Goal: Information Seeking & Learning: Compare options

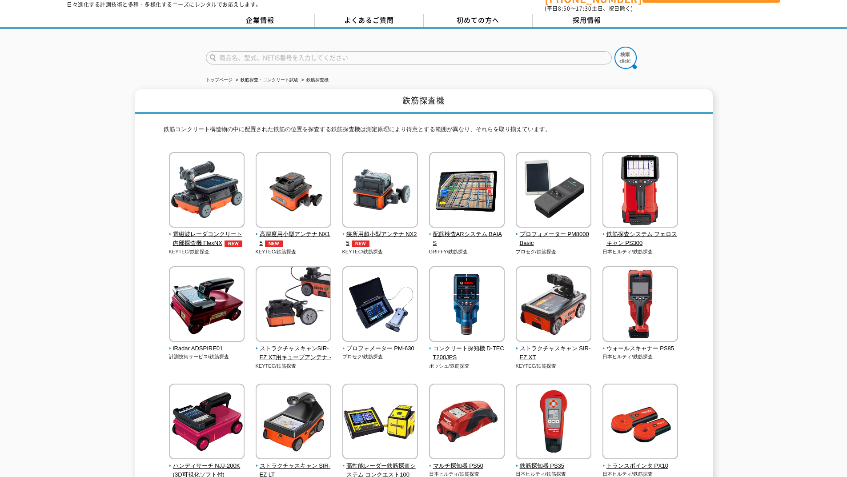
scroll to position [44, 0]
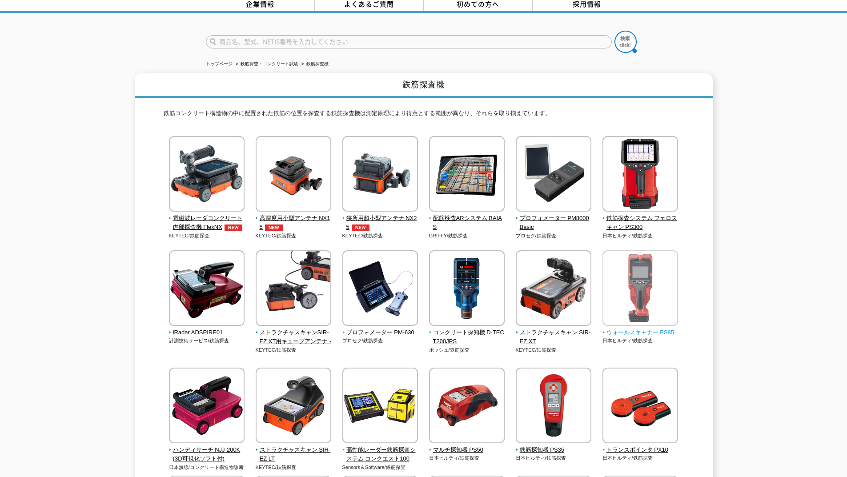
click at [647, 286] on img at bounding box center [640, 289] width 76 height 78
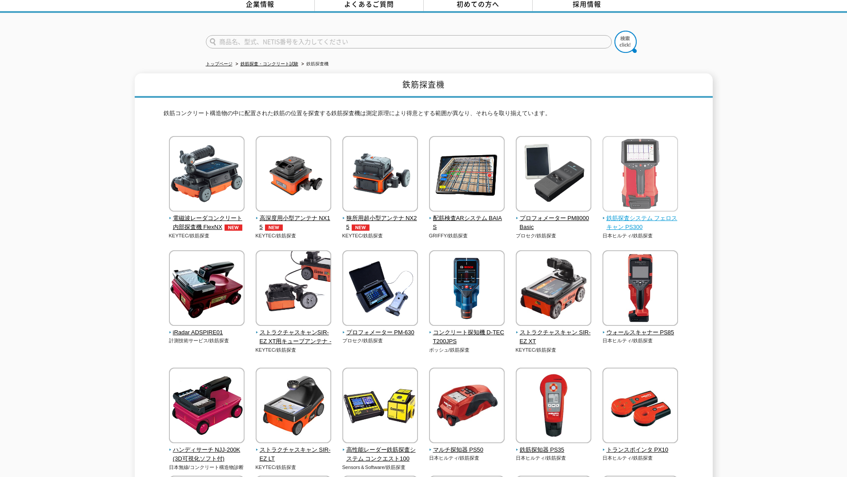
click at [631, 191] on img at bounding box center [640, 175] width 76 height 78
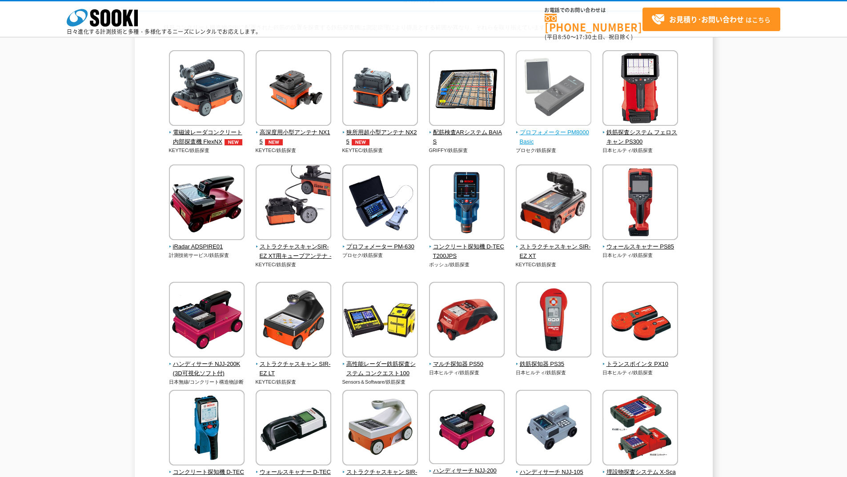
click at [554, 137] on span "プロフォメーター PM8000Basic" at bounding box center [554, 137] width 76 height 19
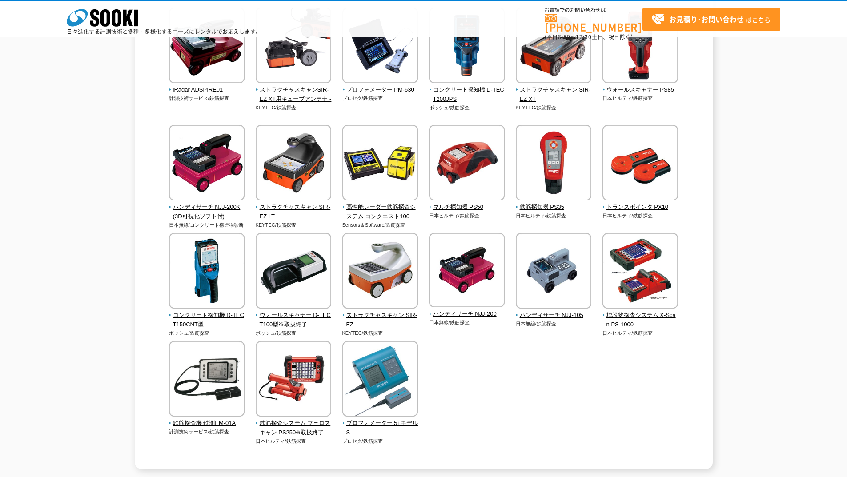
scroll to position [267, 0]
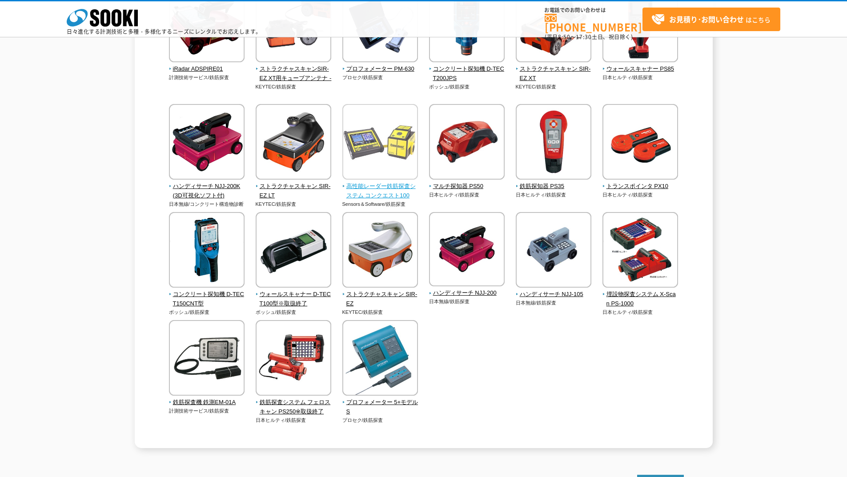
click at [352, 181] on img at bounding box center [380, 143] width 76 height 78
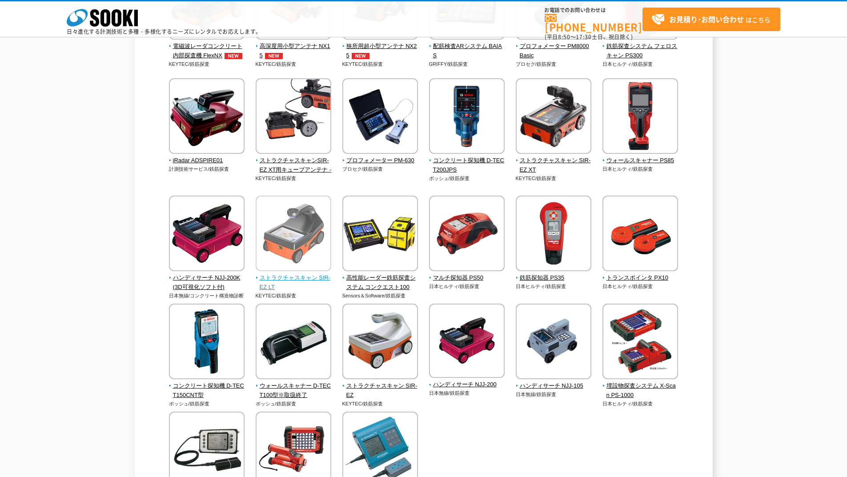
scroll to position [89, 0]
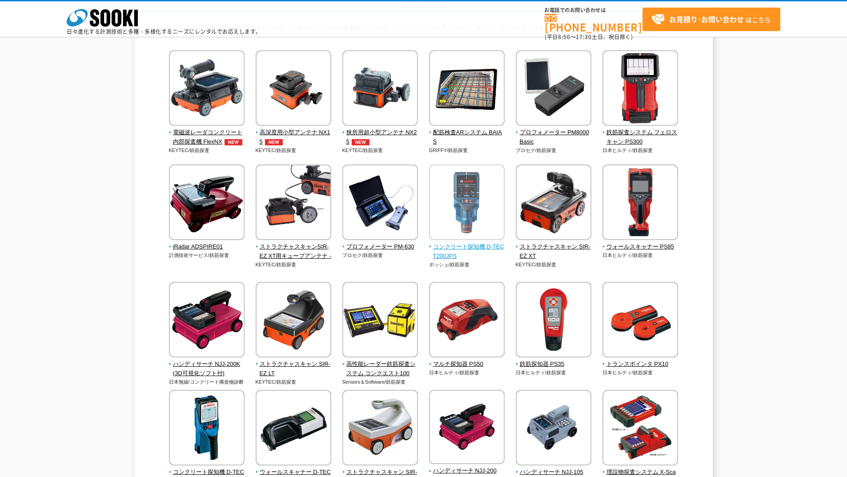
click at [455, 249] on span "コンクリート探知機 D-TECT200JPS" at bounding box center [467, 251] width 76 height 19
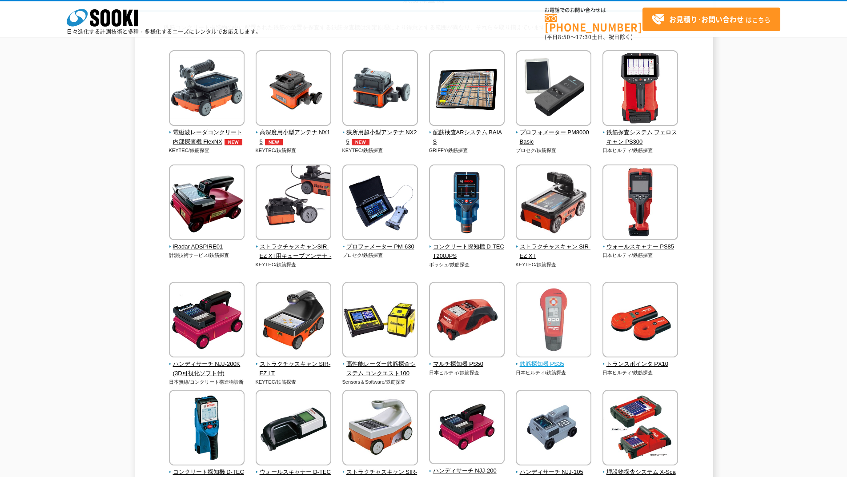
click at [564, 350] on img at bounding box center [554, 321] width 76 height 78
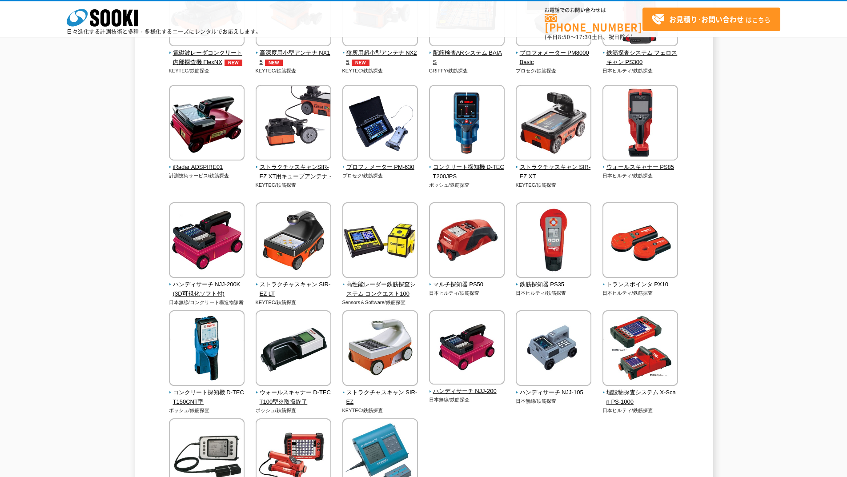
scroll to position [178, 0]
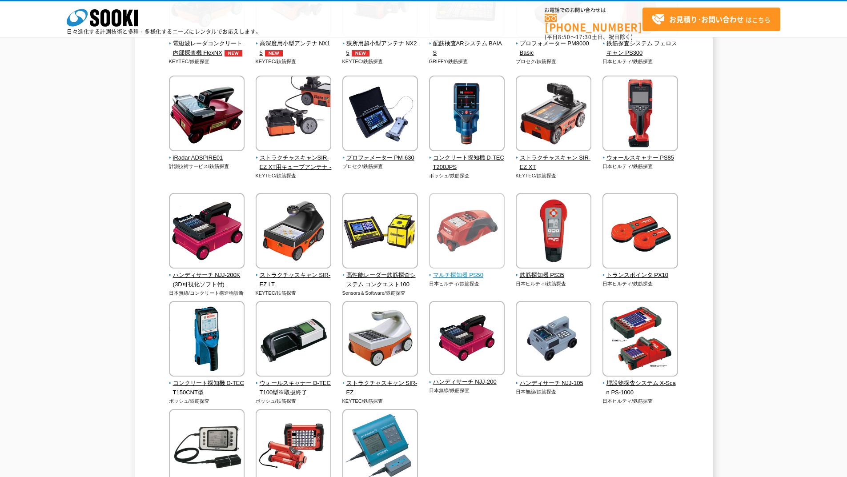
click at [480, 257] on img at bounding box center [467, 232] width 76 height 78
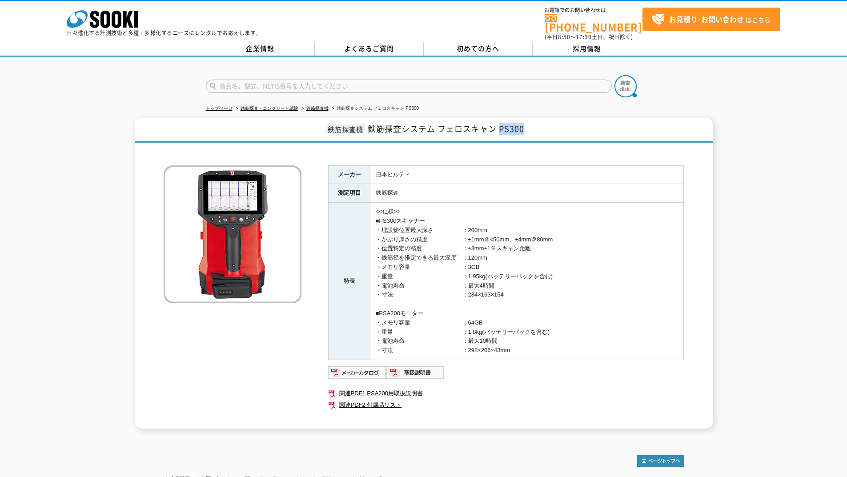
drag, startPoint x: 515, startPoint y: 128, endPoint x: 528, endPoint y: 128, distance: 13.8
click at [528, 128] on h1 "鉄筋探査機 鉄筋探査システム フェロスキャン PS300" at bounding box center [424, 130] width 578 height 25
click at [537, 147] on div at bounding box center [424, 151] width 520 height 9
drag, startPoint x: 440, startPoint y: 122, endPoint x: 526, endPoint y: 123, distance: 85.8
click at [526, 123] on h1 "鉄筋探査機 鉄筋探査システム フェロスキャン PS300" at bounding box center [424, 130] width 578 height 25
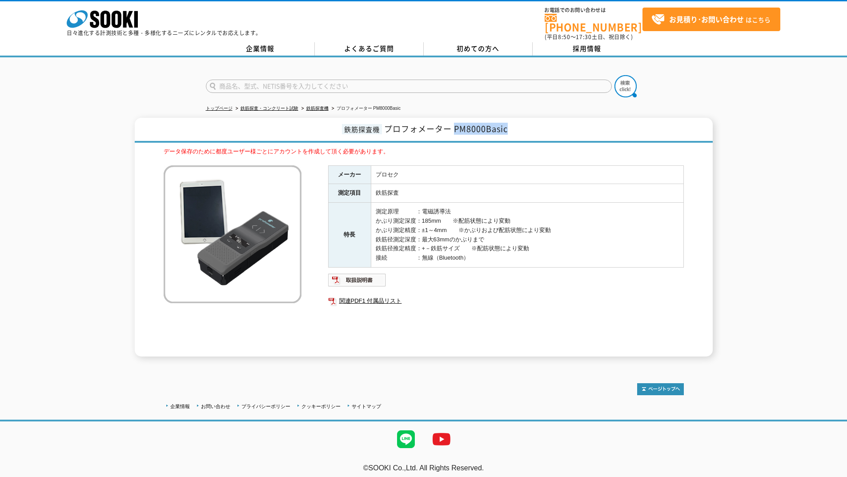
drag, startPoint x: 455, startPoint y: 123, endPoint x: 508, endPoint y: 121, distance: 52.5
click at [508, 123] on span "プロフォメーター PM8000Basic" at bounding box center [446, 129] width 124 height 12
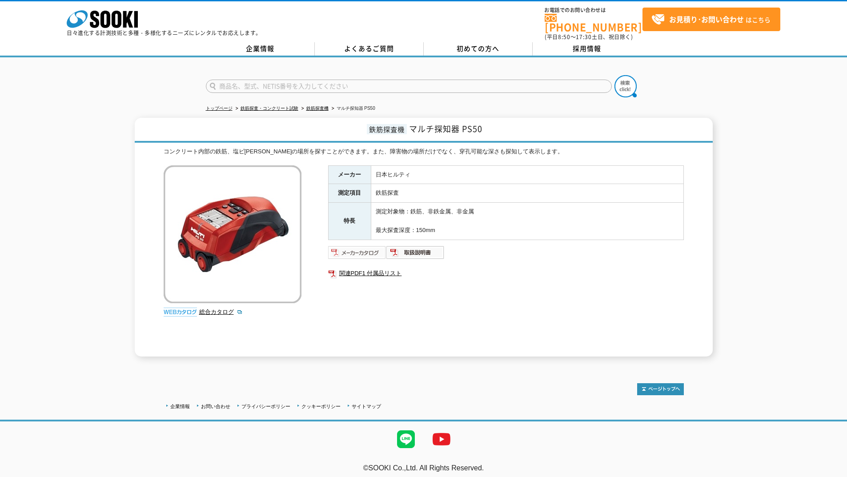
click at [365, 245] on img at bounding box center [357, 252] width 58 height 14
